Goal: Find specific page/section: Find specific page/section

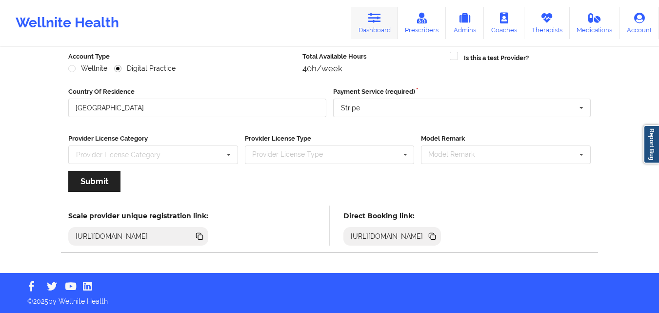
click at [374, 23] on icon at bounding box center [374, 18] width 13 height 11
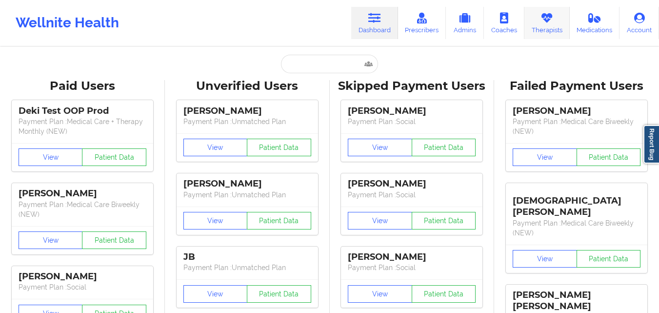
click at [555, 19] on link "Therapists" at bounding box center [547, 23] width 45 height 32
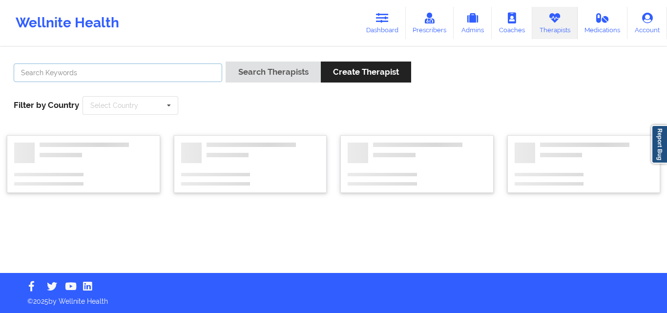
click at [114, 75] on input "text" at bounding box center [118, 72] width 208 height 19
paste input "Tamarie Steen"
type input "Tamarie Steen"
click at [225, 61] on button "Search Therapists" at bounding box center [272, 71] width 95 height 21
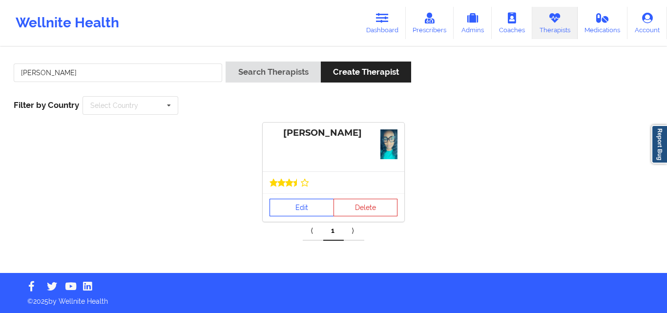
click at [299, 215] on link "Edit" at bounding box center [301, 208] width 64 height 18
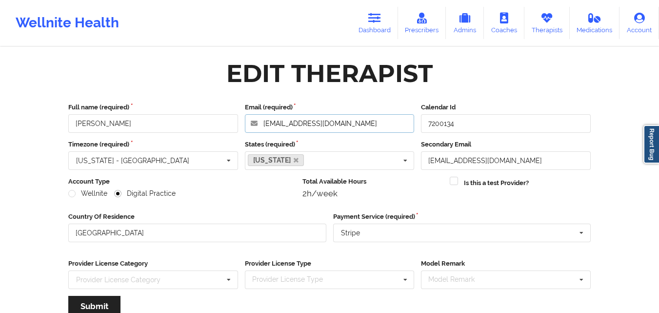
click at [351, 119] on input "1908tms@gmail.com" at bounding box center [330, 123] width 170 height 19
click at [375, 20] on icon at bounding box center [374, 18] width 13 height 11
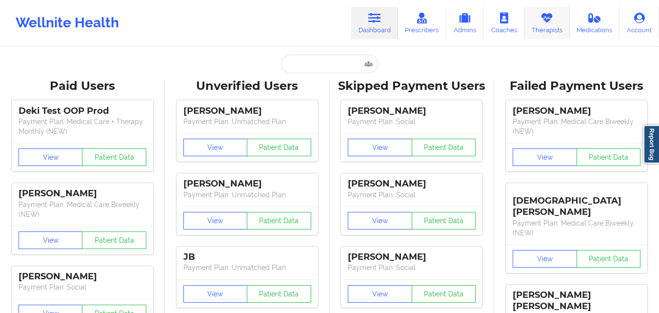
click at [550, 28] on link "Therapists" at bounding box center [547, 23] width 45 height 32
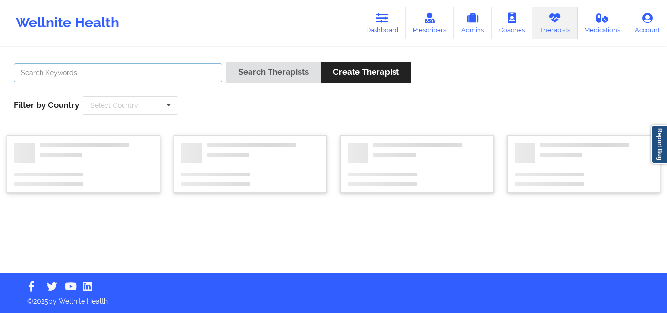
click at [164, 71] on input "text" at bounding box center [118, 72] width 208 height 19
paste input "Bennita Williams"
type input "Bennita Williams"
click at [225, 61] on button "Search Therapists" at bounding box center [272, 71] width 95 height 21
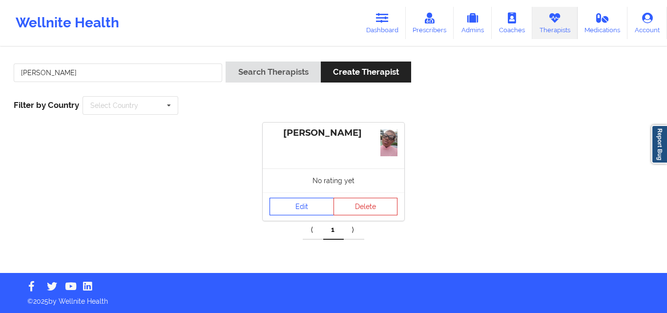
click at [297, 213] on link "Edit" at bounding box center [301, 207] width 64 height 18
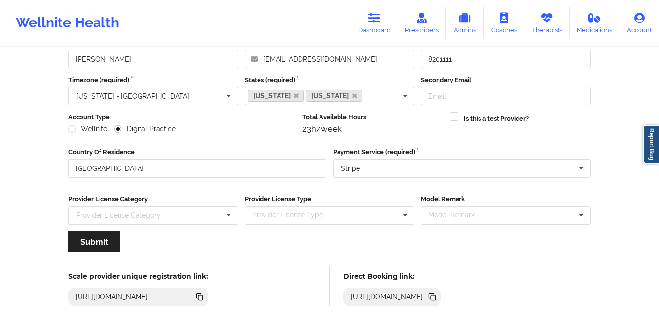
scroll to position [125, 0]
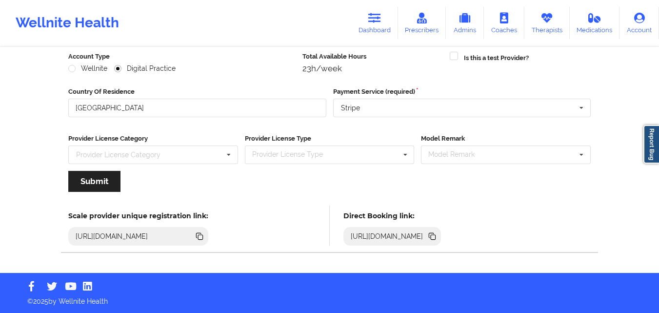
click at [436, 237] on icon at bounding box center [433, 237] width 5 height 5
click at [375, 20] on icon at bounding box center [374, 18] width 13 height 11
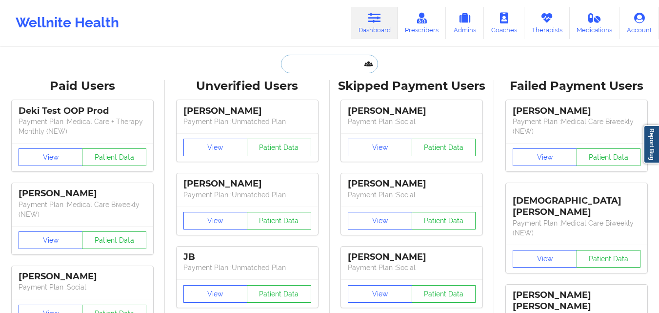
click at [304, 63] on input "text" at bounding box center [329, 64] width 97 height 19
paste input "Elisha Jewell"
type input "Elisha Jewell"
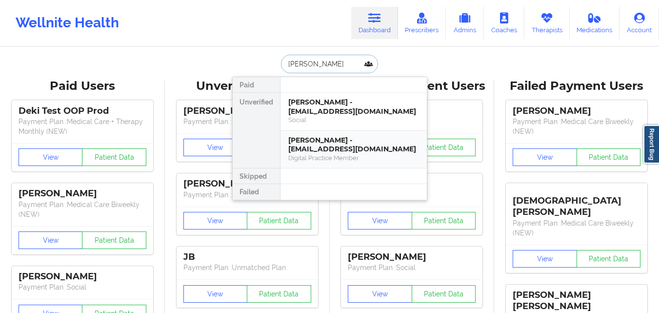
click at [384, 160] on div "Digital Practice Member" at bounding box center [353, 158] width 131 height 8
